Goal: Navigation & Orientation: Find specific page/section

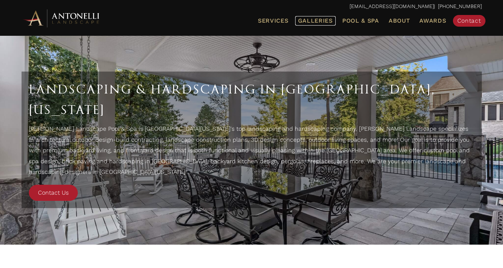
click at [316, 22] on span "Galleries" at bounding box center [315, 20] width 35 height 7
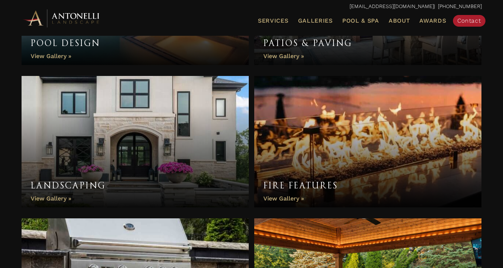
scroll to position [325, 0]
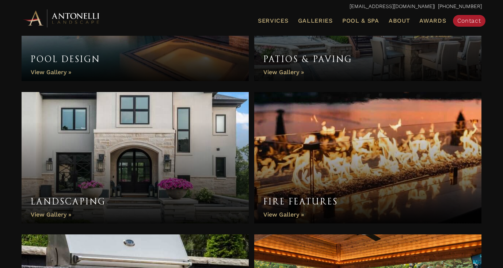
click at [198, 141] on link "Landscaping" at bounding box center [135, 157] width 227 height 131
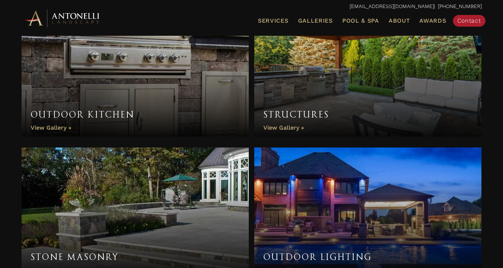
scroll to position [585, 0]
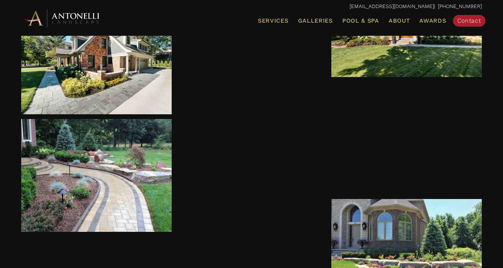
scroll to position [726, 0]
